Goal: Information Seeking & Learning: Learn about a topic

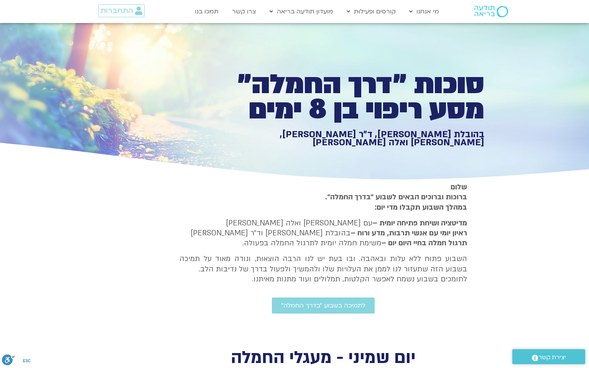
type input "3712.76"
type input "5907.52"
type input "3712.76"
type input "1377.76"
type input "851.4"
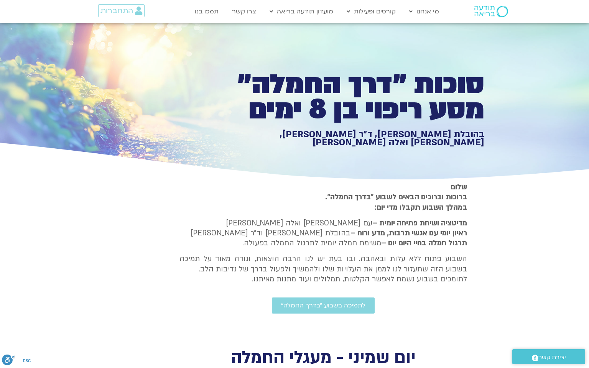
type input "1081.16"
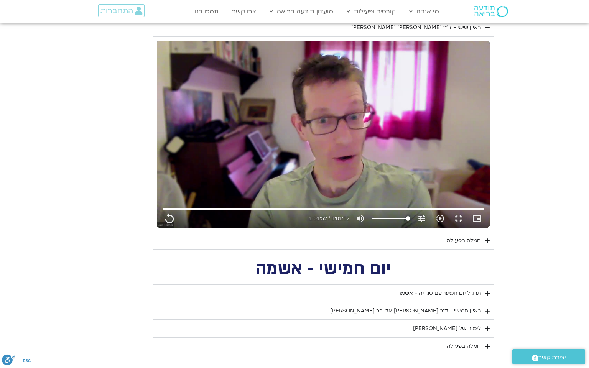
type input "3712.76"
type input "1139.36"
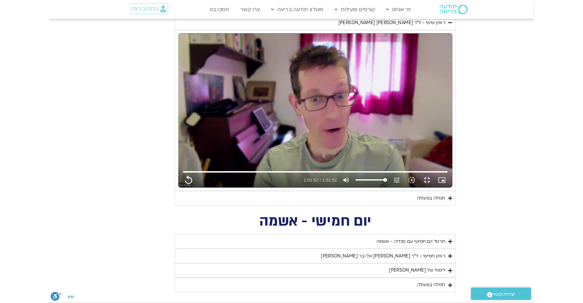
scroll to position [0, 0]
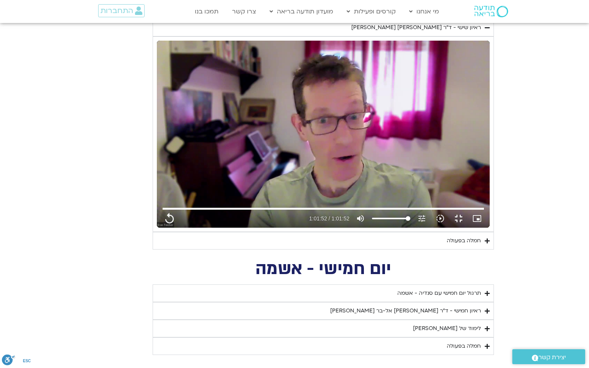
type input "3712.76"
type input "5907.52"
type input "1377.76"
type input "3712.76"
type input "851.4"
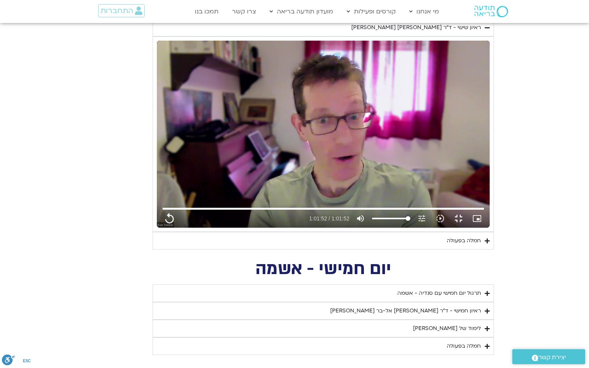
type input "3712.76"
type input "1081.16"
type input "3712.76"
type input "1139.36"
type input "3712.76"
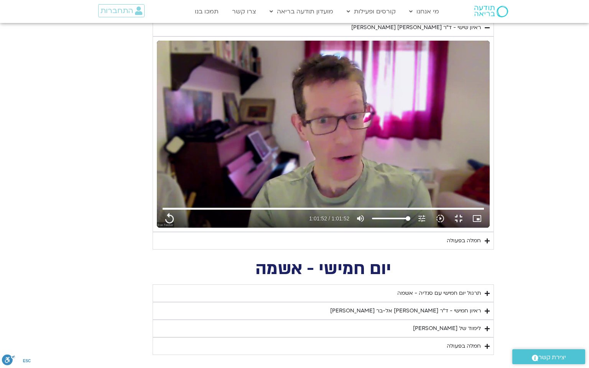
type input "5907.52"
type input "1377.76"
type input "3712.76"
type input "851.4"
type input "3712.76"
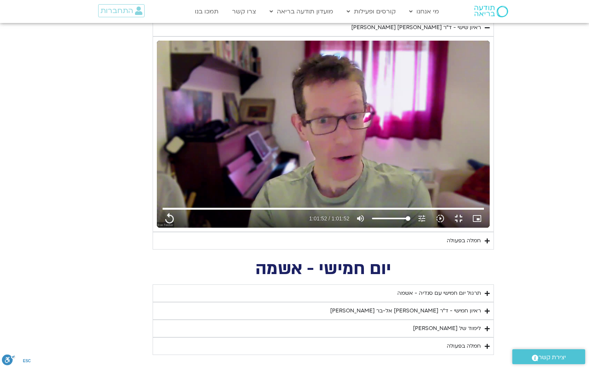
type input "1081.16"
type input "3712.76"
type input "1139.36"
type input "3712.76"
type input "5907.52"
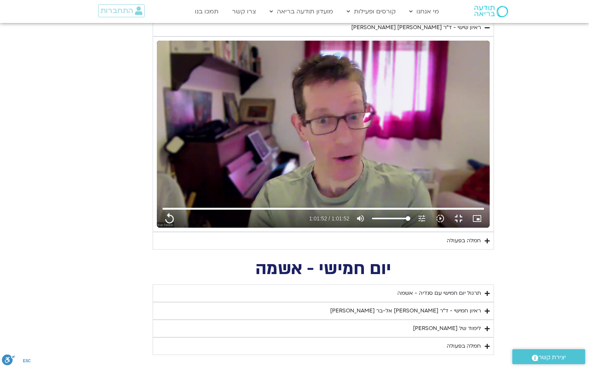
type input "1377.76"
type input "3712.76"
type input "851.4"
type input "3712.76"
type input "1081.16"
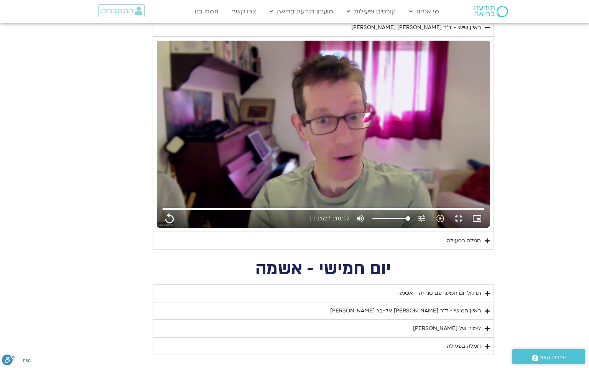
type input "3712.76"
type input "1139.36"
type input "3712.76"
type input "5907.52"
type input "1377.76"
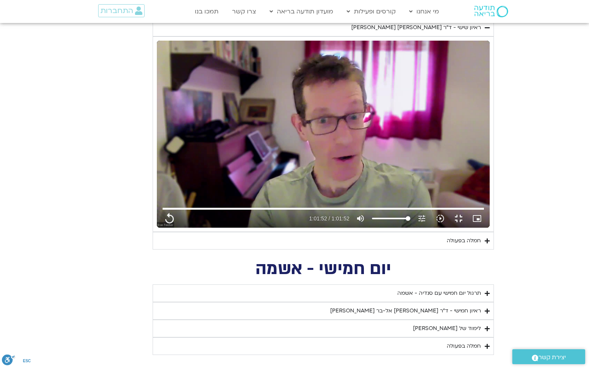
type input "3712.76"
type input "851.4"
type input "3712.76"
type input "1081.16"
type input "3712.76"
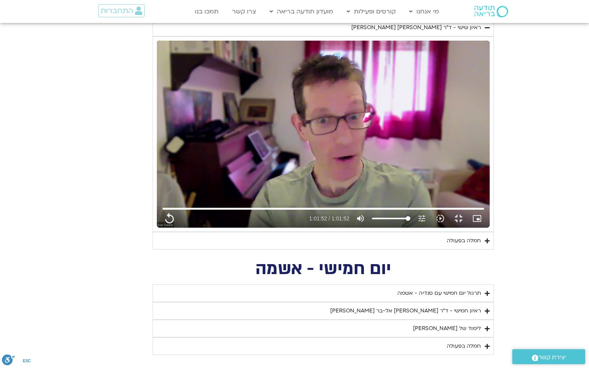
type input "1139.36"
type input "3712.76"
type input "5907.52"
type input "1377.76"
type input "3712.76"
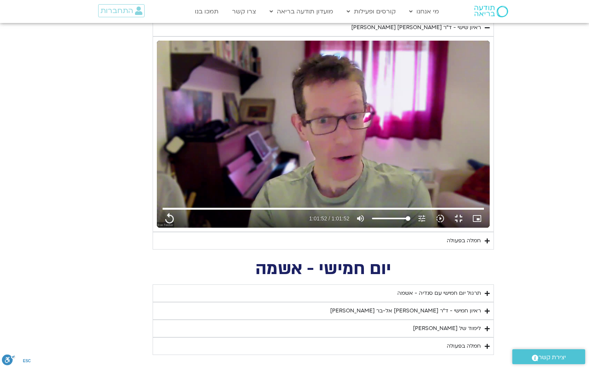
type input "851.4"
type input "3712.76"
type input "1081.16"
type input "3712.76"
type input "1139.36"
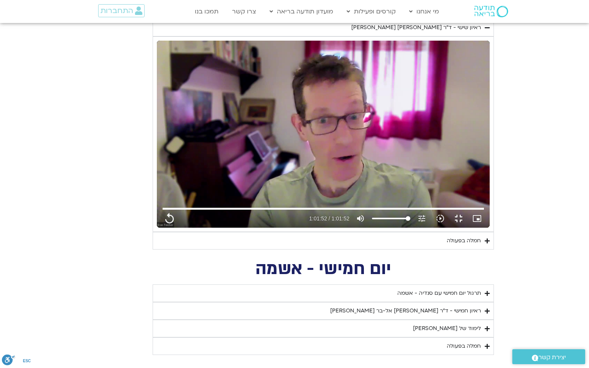
type input "3712.76"
type input "5907.52"
type input "1377.76"
type input "851.4"
type input "1081.16"
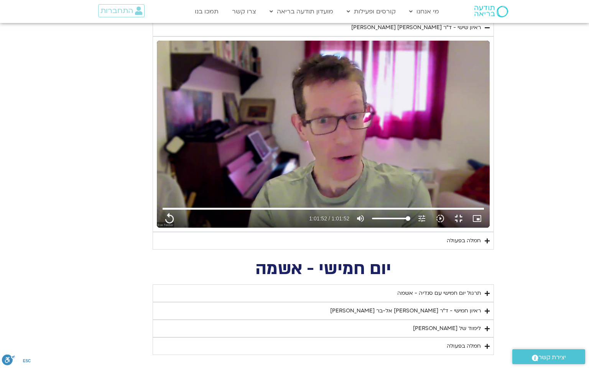
type input "3712.76"
type input "1139.36"
type input "5907.52"
type input "1377.76"
type input "851.4"
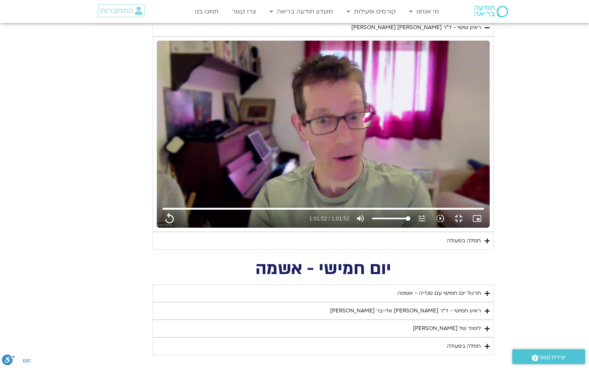
type input "1081.16"
type input "3712.76"
type input "1139.36"
type input "5907.52"
type input "1377.76"
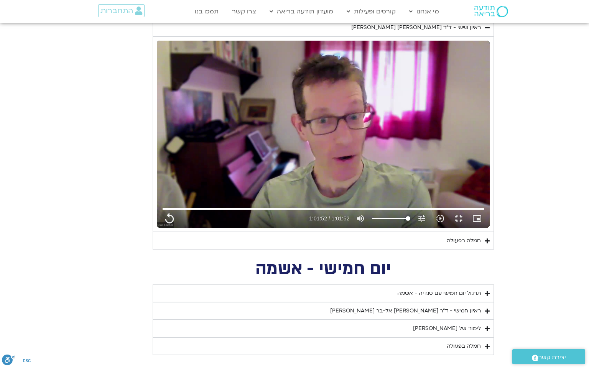
type input "851.4"
type input "1081.16"
type input "3712.76"
type input "1139.36"
type input "3712.76"
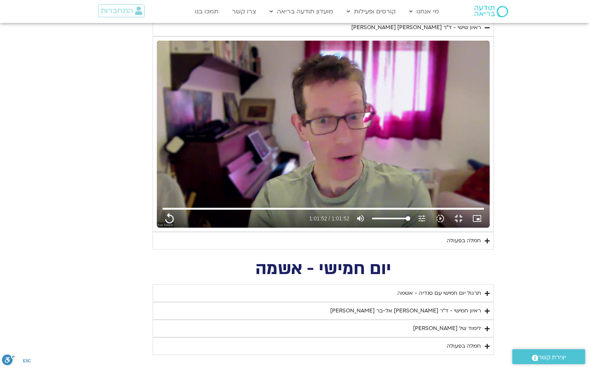
type input "5907.52"
type input "1377.76"
type input "851.4"
type input "1081.16"
type input "3712.76"
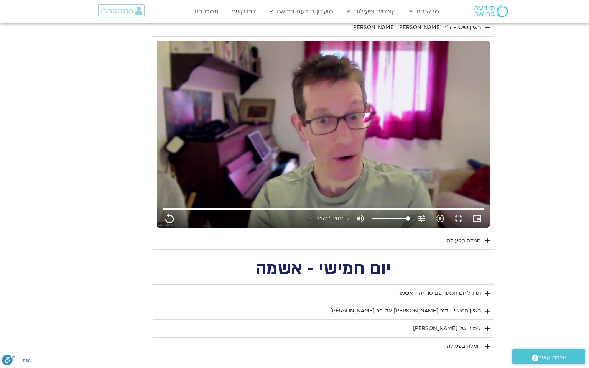
type input "1139.36"
type input "5907.52"
type input "1377.76"
type input "851.4"
type input "1081.16"
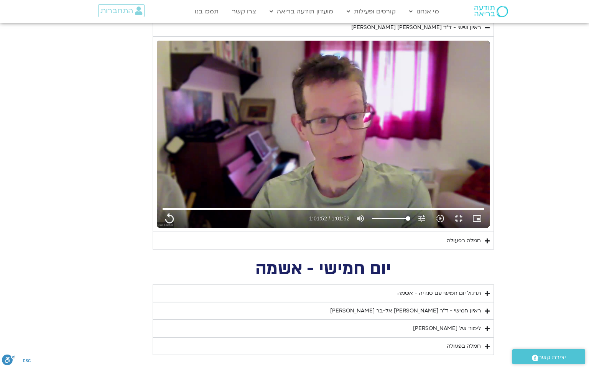
type input "3712.76"
type input "1139.36"
type input "5907.52"
type input "1377.76"
type input "851.4"
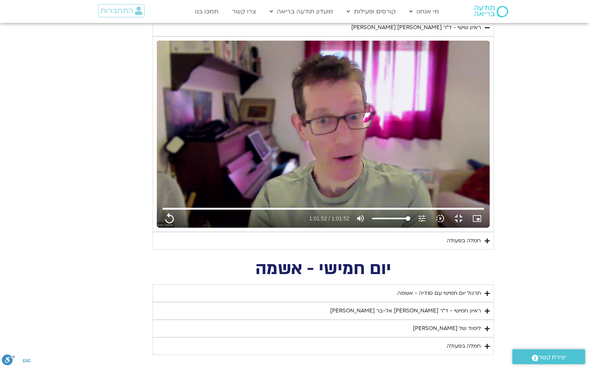
type input "1081.16"
type input "3712.76"
type input "1139.36"
type input "3712.76"
type input "1081.16"
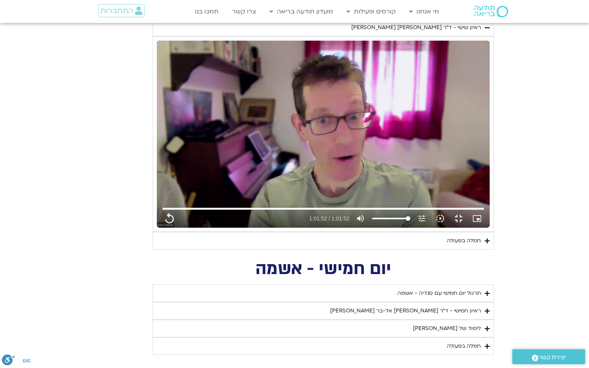
type input "3712.76"
type input "5907.52"
type input "1377.76"
type input "851.4"
type input "1139.36"
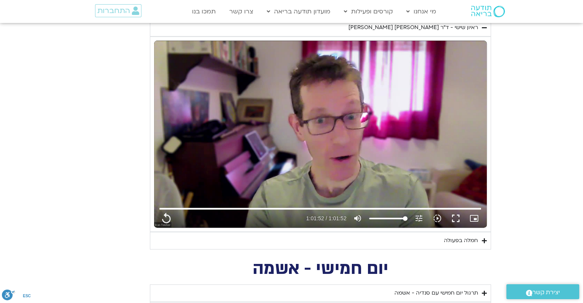
type input "5907.52"
type input "1377.76"
type input "851.4"
type input "1081.16"
type input "3712.76"
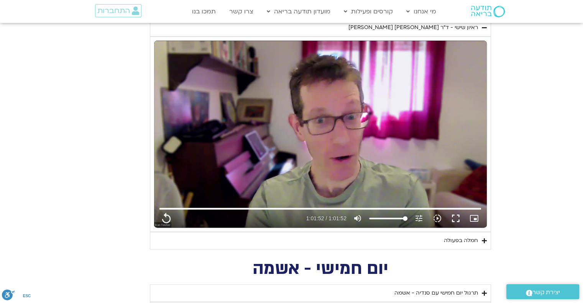
type input "1139.36"
type input "5907.52"
type input "1377.76"
type input "851.4"
type input "1081.16"
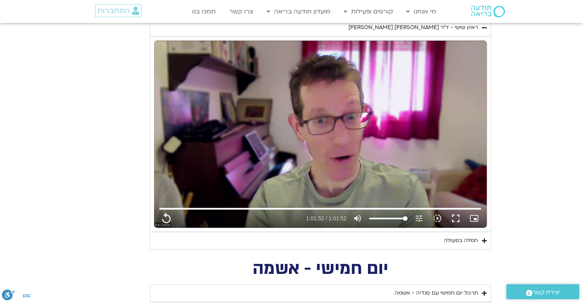
type input "3712.76"
type input "1139.36"
type input "5907.52"
type input "1377.76"
type input "851.4"
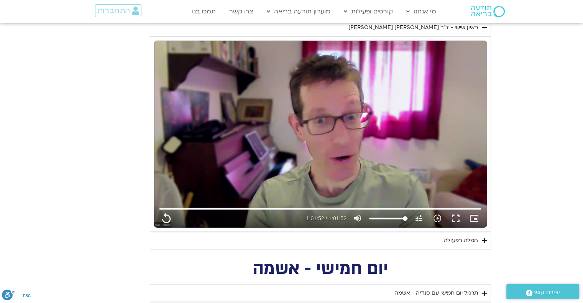
type input "1081.16"
type input "3712.76"
type input "1139.36"
type input "5907.52"
type input "1377.76"
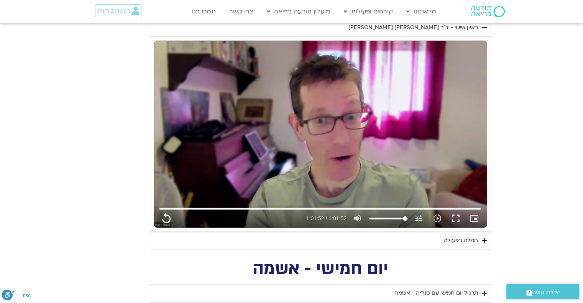
type input "851.4"
type input "1081.16"
type input "3712.76"
type input "1139.36"
type input "5907.52"
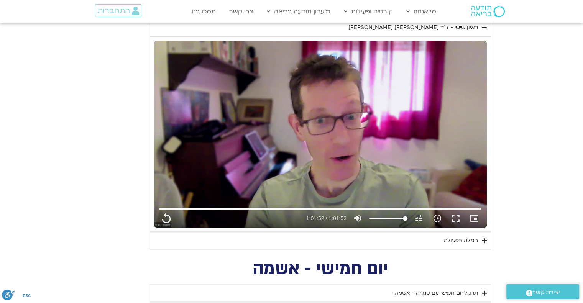
type input "1377.76"
type input "851.4"
type input "1081.16"
type input "3712.76"
type input "1139.36"
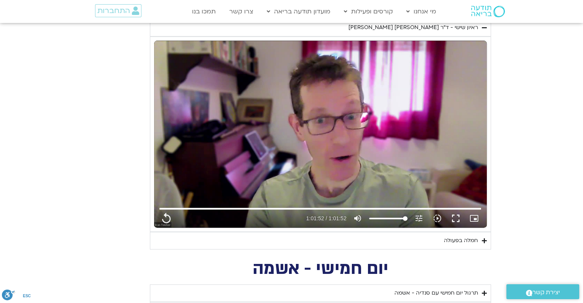
type input "5907.52"
type input "1377.76"
type input "851.4"
type input "1081.16"
type input "3712.76"
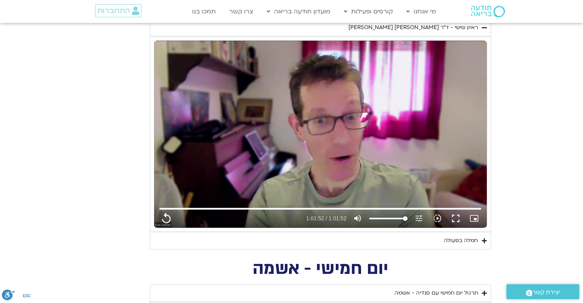
type input "1139.36"
type input "5907.52"
type input "1377.76"
type input "851.4"
type input "1081.16"
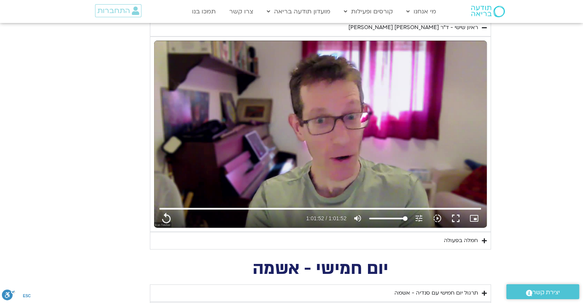
type input "3712.76"
type input "1139.36"
type input "3712.76"
type input "5907.52"
type input "1377.76"
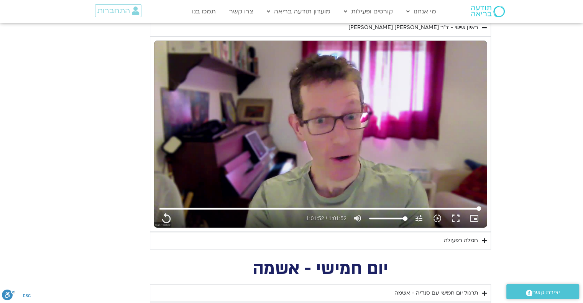
type input "851.4"
type input "1081.16"
type input "3712.76"
type input "1139.36"
type input "3712.76"
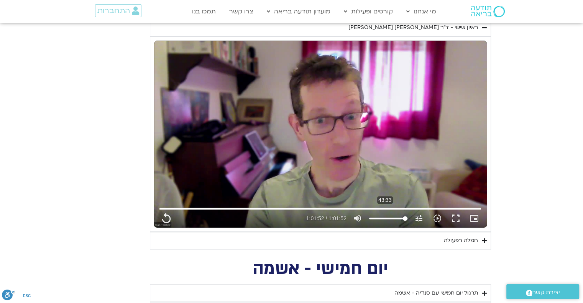
type input "5907.52"
type input "3712.76"
type input "1377.76"
type input "851.4"
type input "3712.76"
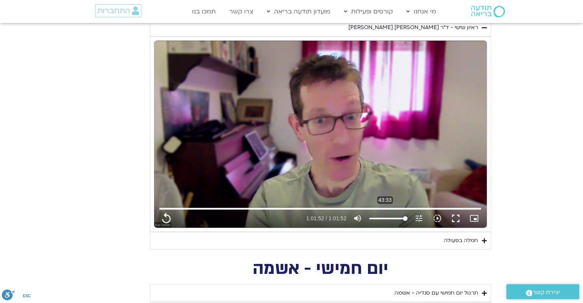
type input "1081.16"
type input "3712.76"
type input "1139.36"
type input "3712.76"
type input "5907.52"
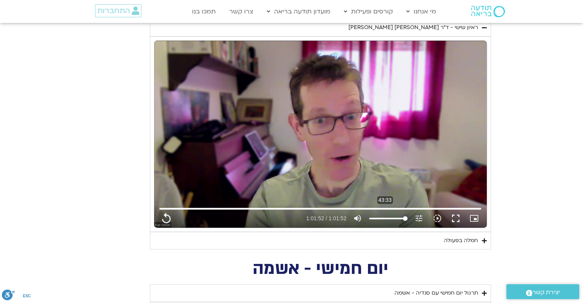
type input "3712.76"
type input "1377.76"
type input "851.4"
type input "3712.76"
type input "1081.16"
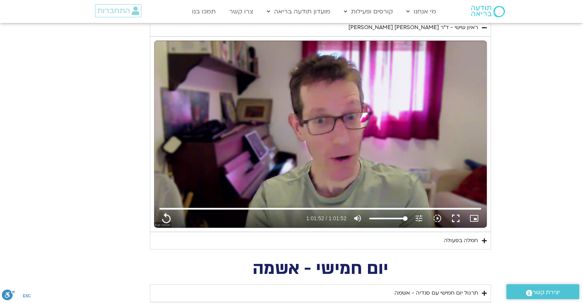
type input "3712.76"
type input "1139.36"
type input "3712.76"
type input "5907.52"
type input "3712.76"
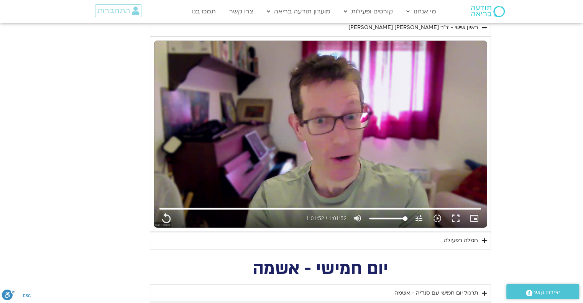
type input "1377.76"
type input "851.4"
type input "3712.76"
type input "1081.16"
type input "3712.76"
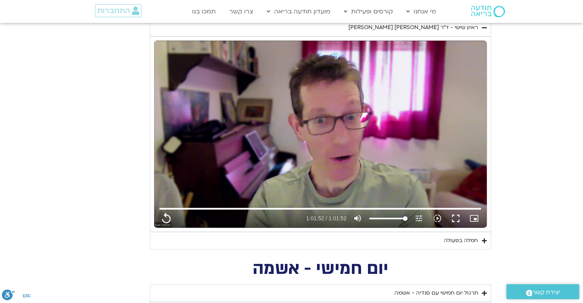
type input "1139.36"
type input "5907.52"
type input "1377.76"
type input "851.4"
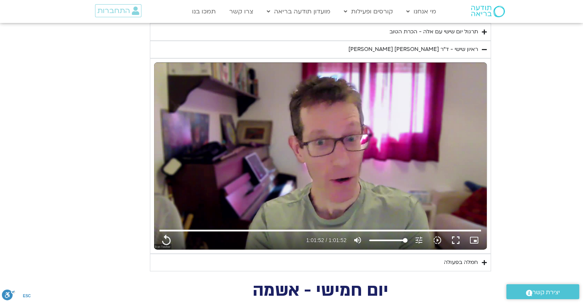
type input "1081.16"
type input "3712.76"
type input "1139.36"
type input "5907.52"
type input "1377.76"
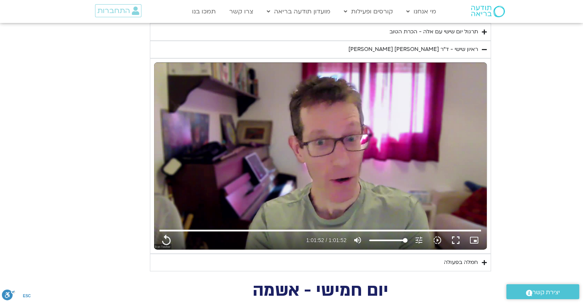
type input "851.4"
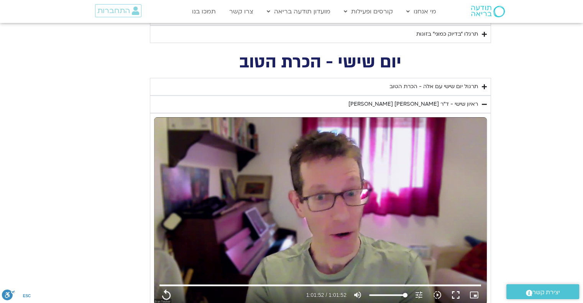
type input "1081.16"
type input "3712.76"
type input "1139.36"
type input "5907.52"
type input "1377.76"
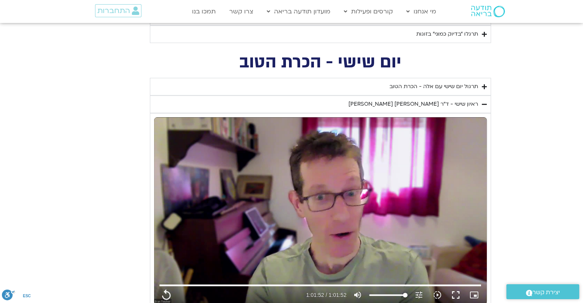
type input "851.4"
type input "1081.16"
type input "3712.76"
type input "1139.36"
type input "5907.52"
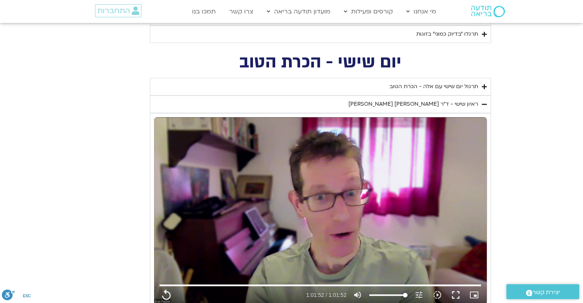
type input "1377.76"
type input "851.4"
type input "1081.16"
type input "3712.76"
type input "1139.36"
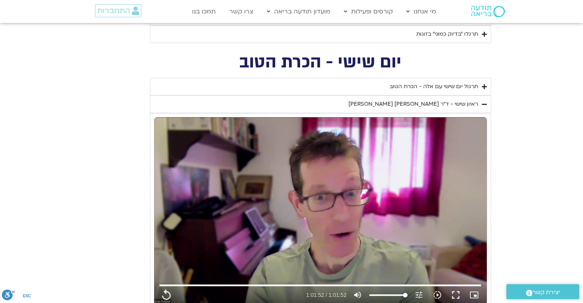
type input "5907.52"
type input "1377.76"
click at [401, 102] on div "ראיון שישי - ד"ר [PERSON_NAME] [PERSON_NAME]" at bounding box center [413, 104] width 130 height 9
click at [400, 102] on div "ראיון שישי - ד"ר [PERSON_NAME] [PERSON_NAME]" at bounding box center [413, 104] width 130 height 9
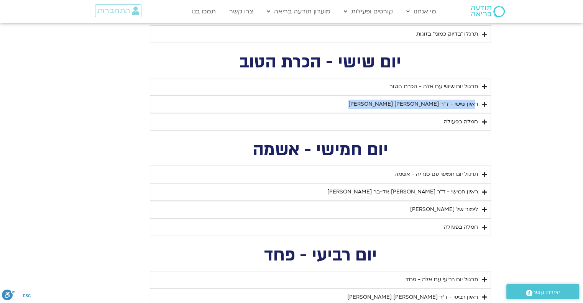
copy summary "ראיון שישי - ד"ר [PERSON_NAME] [PERSON_NAME]"
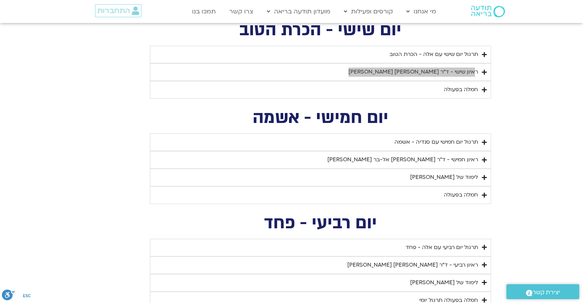
scroll to position [889, 0]
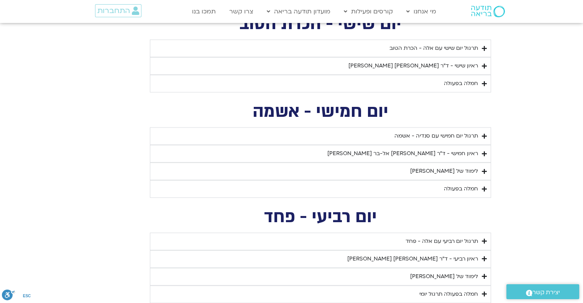
click at [479, 183] on summary "חמלה בפעולה" at bounding box center [320, 189] width 341 height 18
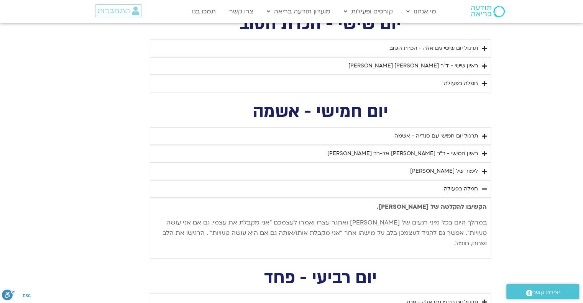
click at [488, 184] on summary "חמלה בפעולה" at bounding box center [320, 189] width 341 height 18
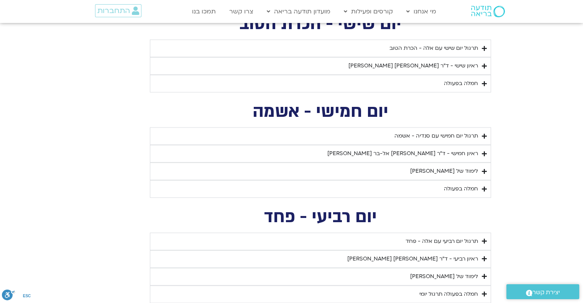
click at [480, 85] on summary "חמלה בפעולה" at bounding box center [320, 84] width 341 height 18
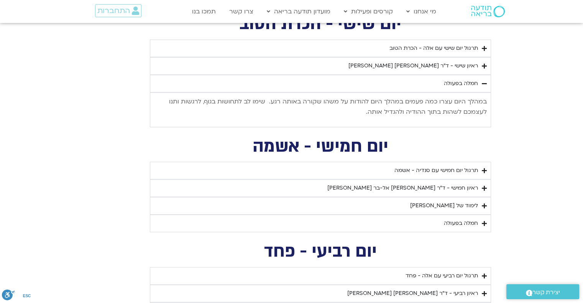
click at [480, 85] on summary "חמלה בפעולה" at bounding box center [320, 84] width 341 height 18
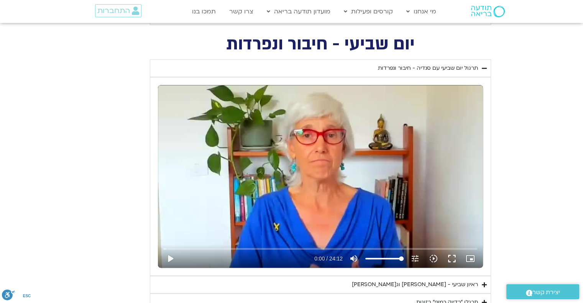
scroll to position [582, 0]
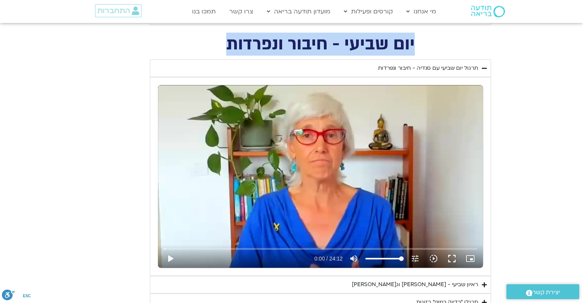
drag, startPoint x: 421, startPoint y: 41, endPoint x: 220, endPoint y: 43, distance: 200.4
click at [220, 43] on h2 "יום שביעי - חיבור ונפרדות" at bounding box center [320, 44] width 341 height 16
copy h2 "יום שביעי - חיבור ונפרדות"
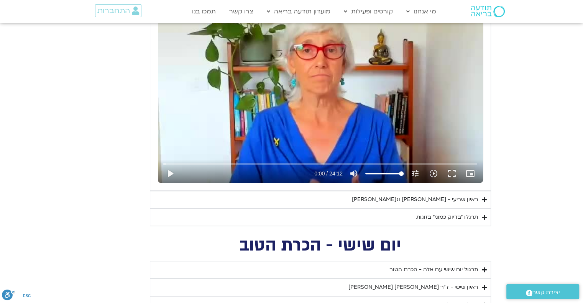
scroll to position [697, 0]
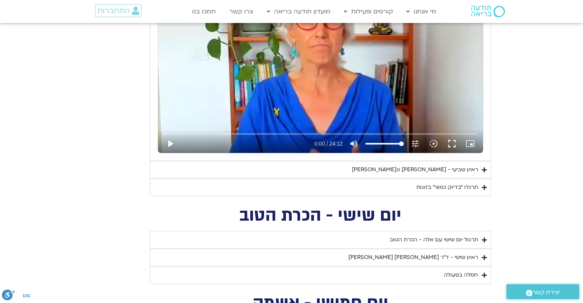
click at [482, 186] on icon "Accordion. Open links with Enter or Space, close with Escape, and navigate with…" at bounding box center [484, 188] width 5 height 6
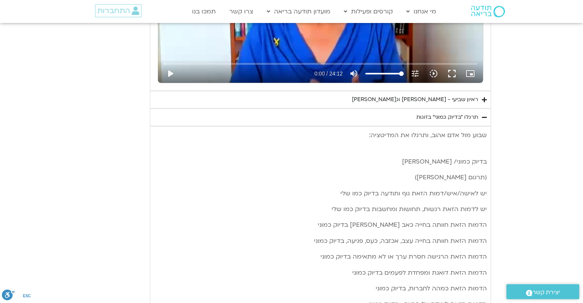
scroll to position [736, 0]
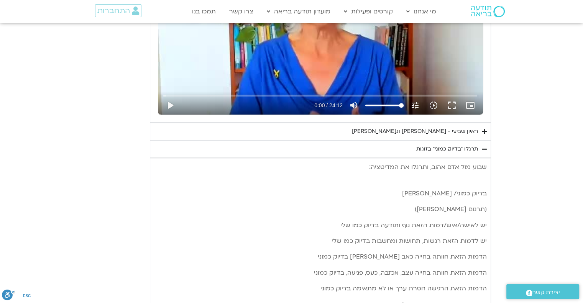
drag, startPoint x: 414, startPoint y: 146, endPoint x: 478, endPoint y: 148, distance: 64.4
click at [478, 148] on summary "תרגלו ״בדיוק כמוני״ בזוגות" at bounding box center [320, 149] width 341 height 18
copy div "תרגלו ״בדיוק כמוני״ בזוגות"
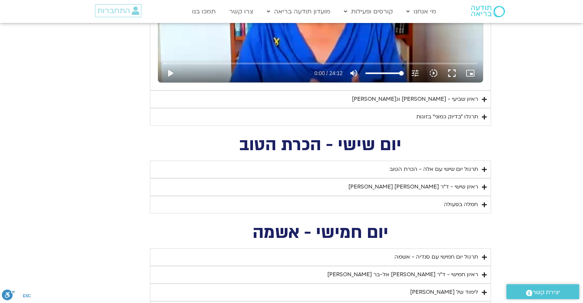
scroll to position [774, 0]
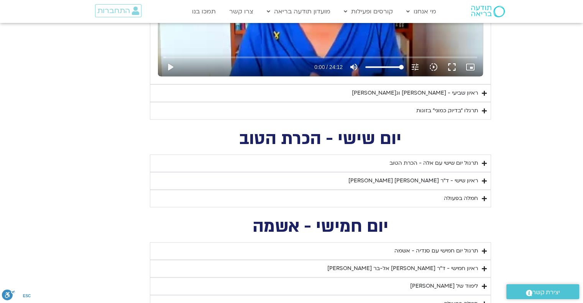
click at [482, 105] on summary "תרגלו ״בדיוק כמוני״ בזוגות" at bounding box center [320, 111] width 341 height 18
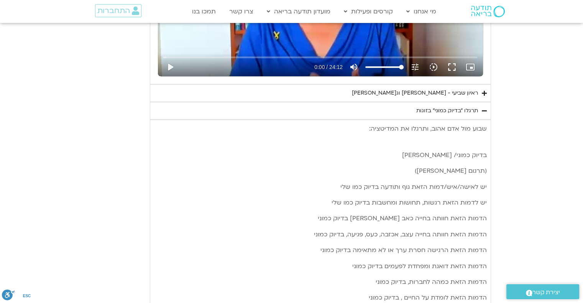
drag, startPoint x: 487, startPoint y: 128, endPoint x: 466, endPoint y: 149, distance: 29.5
drag, startPoint x: 461, startPoint y: 155, endPoint x: 459, endPoint y: 158, distance: 4.1
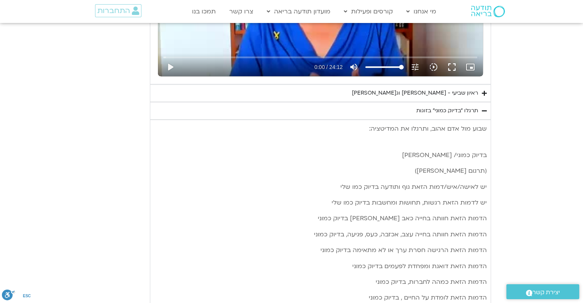
click at [461, 156] on span "בדיוק כמוני/ [PERSON_NAME]" at bounding box center [444, 155] width 85 height 8
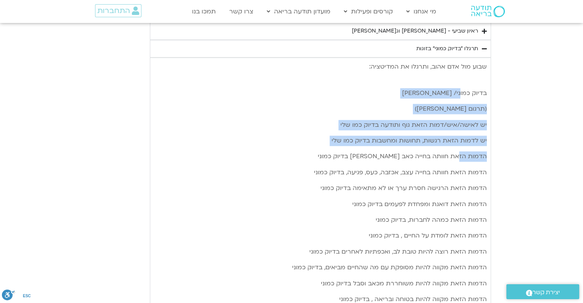
scroll to position [851, 0]
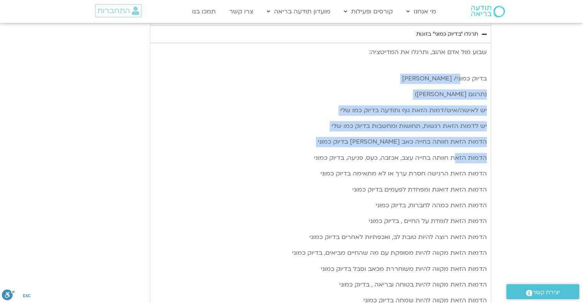
click at [457, 160] on div "שבוע [PERSON_NAME] [PERSON_NAME], ותרגלו את המדיטציה: בדיוק כמוני/ [PERSON_NAME…" at bounding box center [320, 245] width 333 height 396
click at [469, 85] on div "שבוע [PERSON_NAME] [PERSON_NAME], ותרגלו את המדיטציה: בדיוק כמוני/ [PERSON_NAME…" at bounding box center [320, 245] width 333 height 396
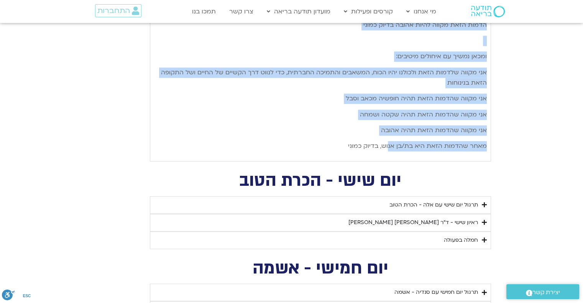
scroll to position [1157, 0]
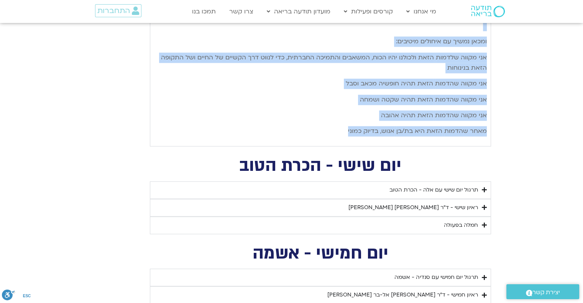
drag, startPoint x: 485, startPoint y: 49, endPoint x: 337, endPoint y: 135, distance: 170.5
copy div "lore ips dol sita, consec ad elitsedd: eiusm tempo/ inc utl (etdol magn aliq) e…"
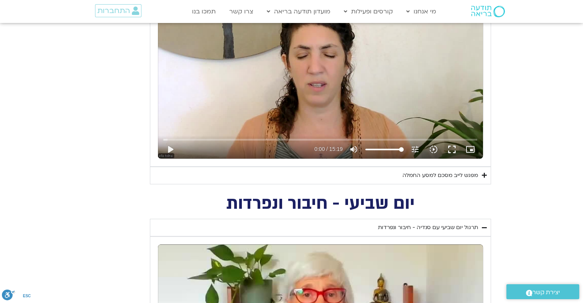
scroll to position [506, 0]
